Goal: Task Accomplishment & Management: Use online tool/utility

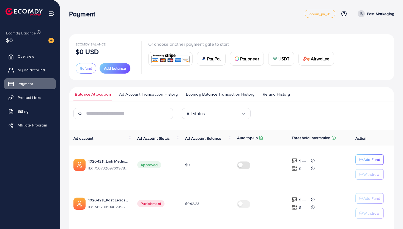
scroll to position [11, 0]
click at [153, 205] on span "Punishment" at bounding box center [150, 203] width 27 height 7
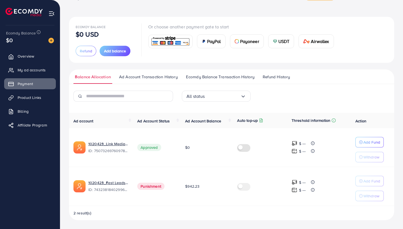
click at [191, 184] on span "$942.23" at bounding box center [192, 186] width 14 height 6
click at [209, 198] on td "$942.23" at bounding box center [207, 185] width 52 height 39
click at [366, 198] on p "Withdraw" at bounding box center [371, 195] width 16 height 7
